Goal: Transaction & Acquisition: Purchase product/service

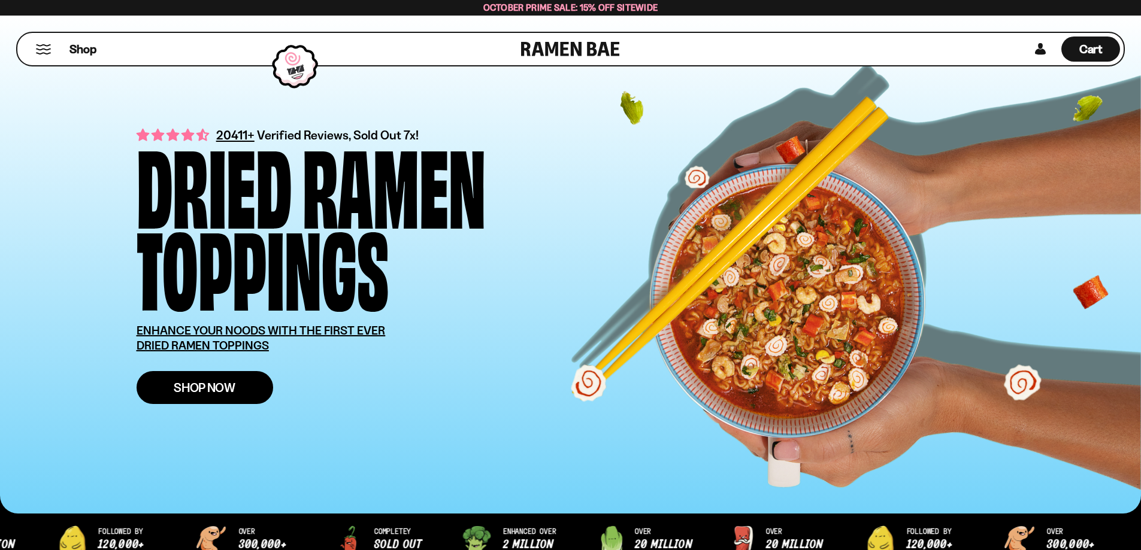
click at [225, 390] on span "Shop Now" at bounding box center [205, 387] width 62 height 13
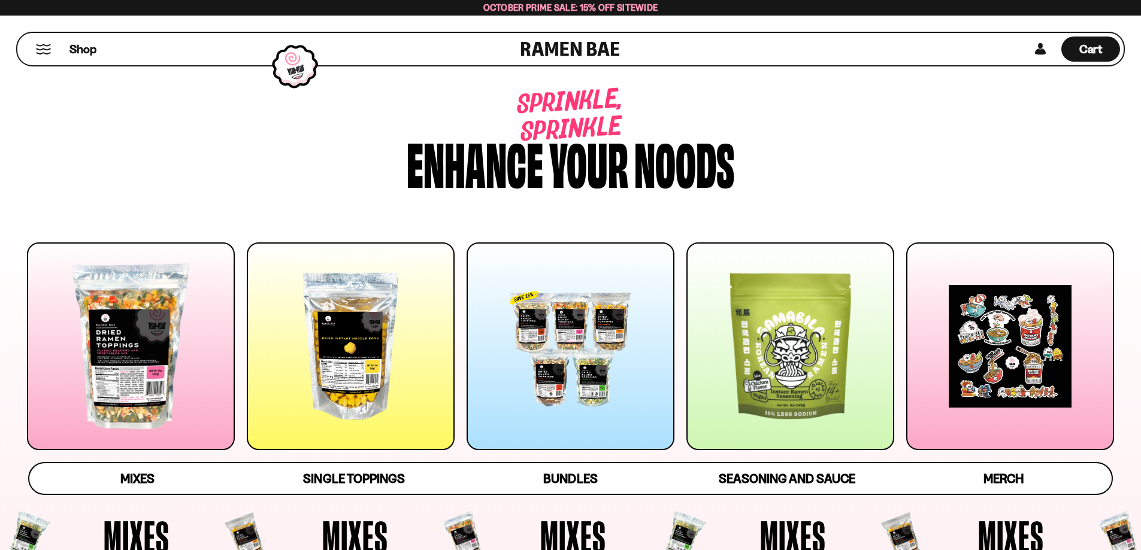
click at [171, 368] on div at bounding box center [131, 346] width 208 height 208
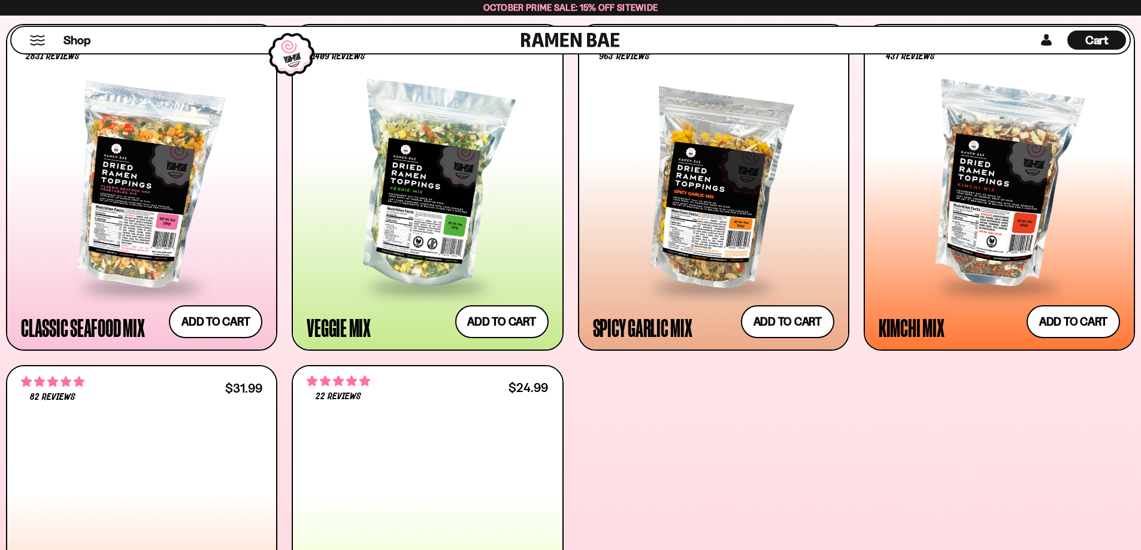
scroll to position [570, 0]
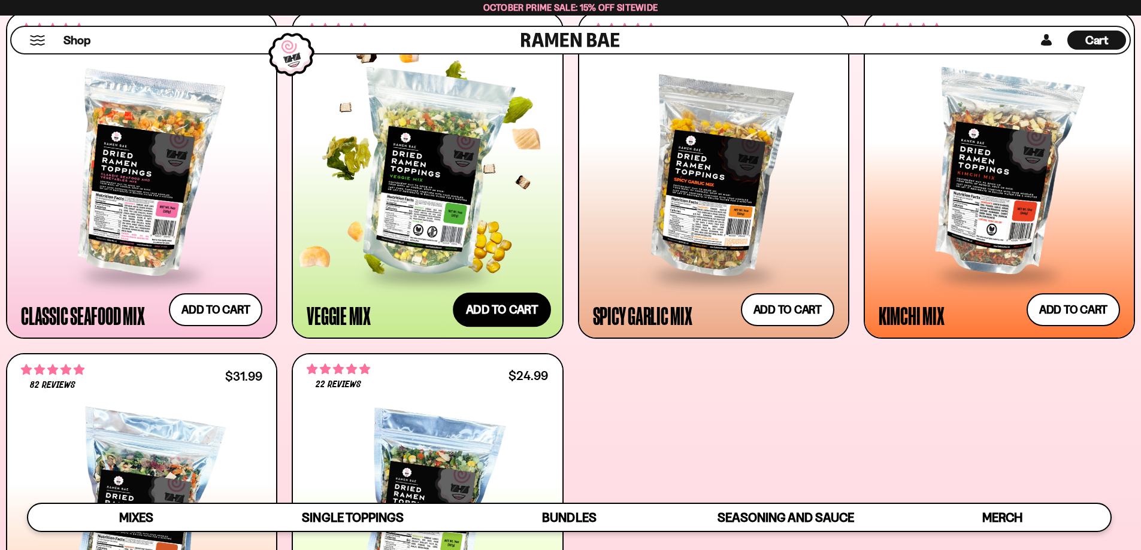
click at [502, 314] on button "Add to cart Add ― Regular price $24.99 Regular price Sale price $24.99 Unit pri…" at bounding box center [502, 309] width 98 height 35
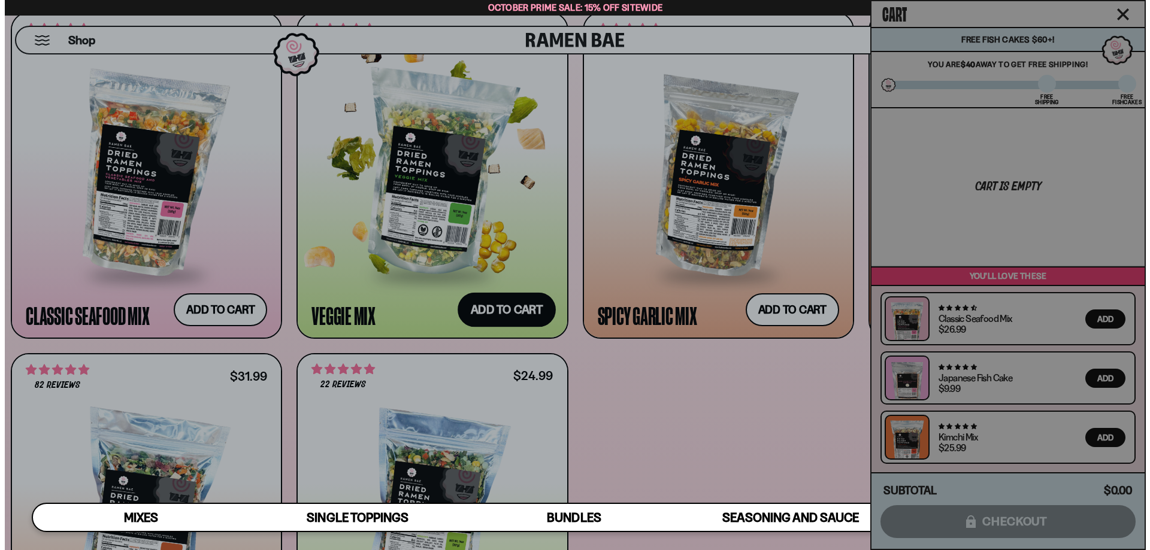
scroll to position [572, 0]
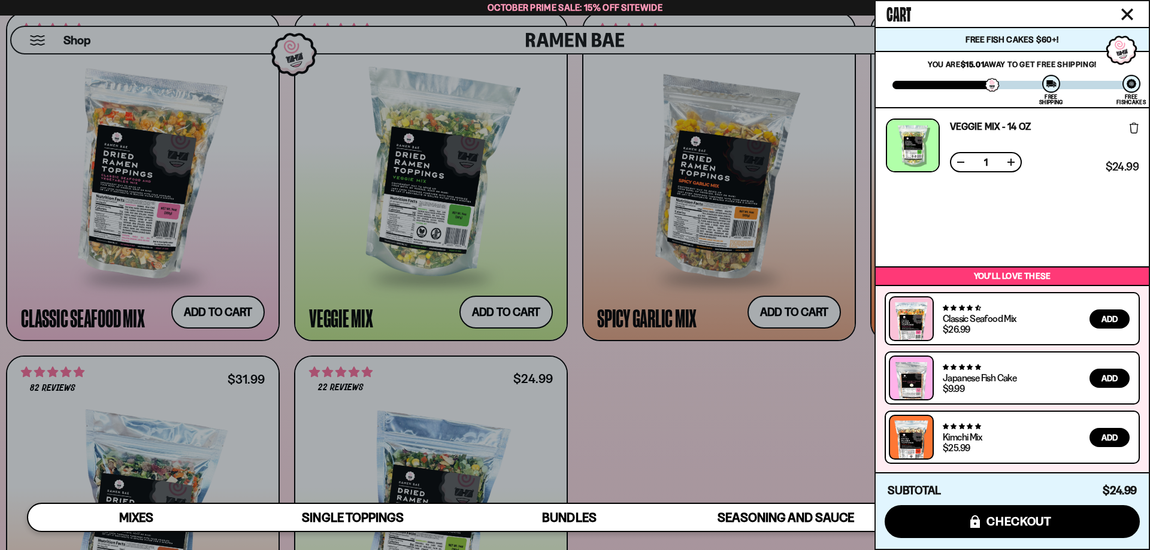
click at [654, 387] on div at bounding box center [575, 275] width 1150 height 550
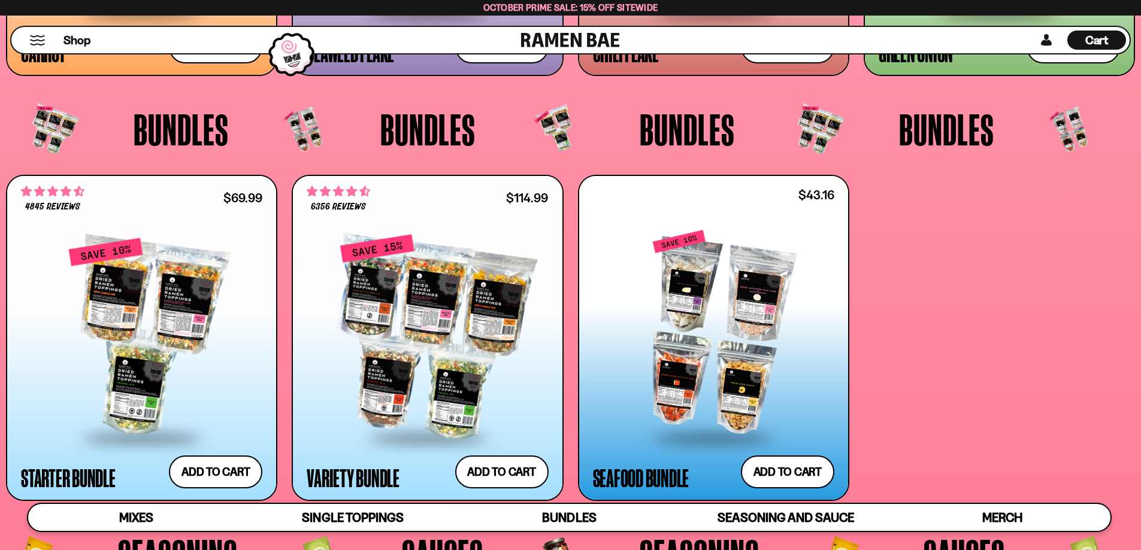
scroll to position [2965, 0]
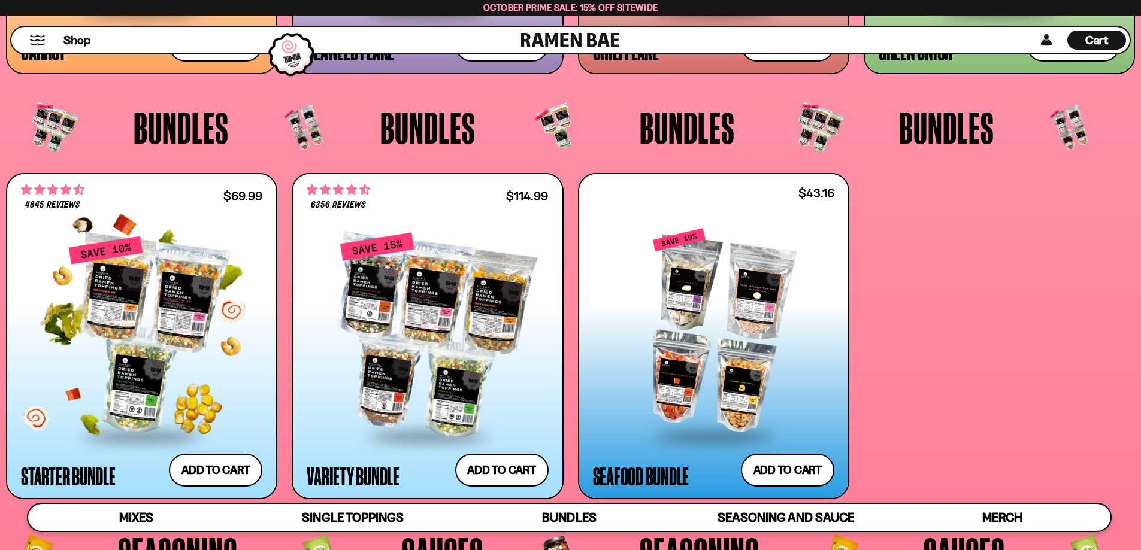
click at [164, 348] on div at bounding box center [141, 335] width 241 height 200
